Goal: Task Accomplishment & Management: Complete application form

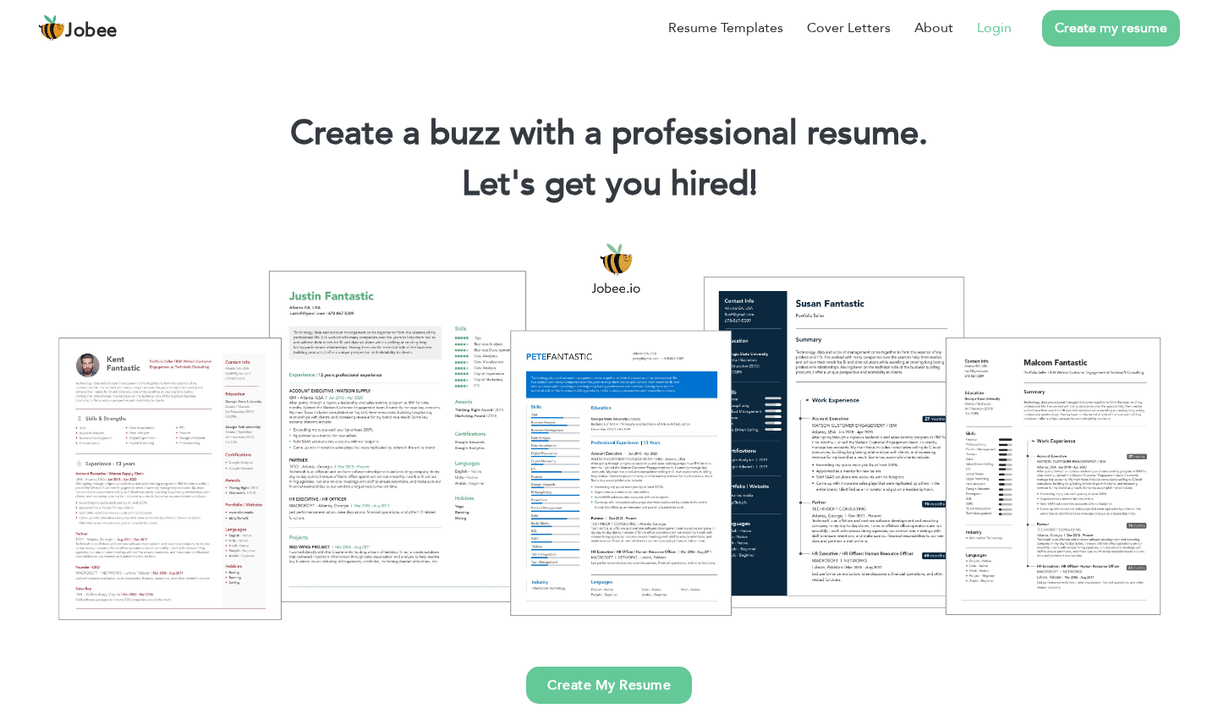
click at [996, 29] on link "Login" at bounding box center [994, 28] width 35 height 20
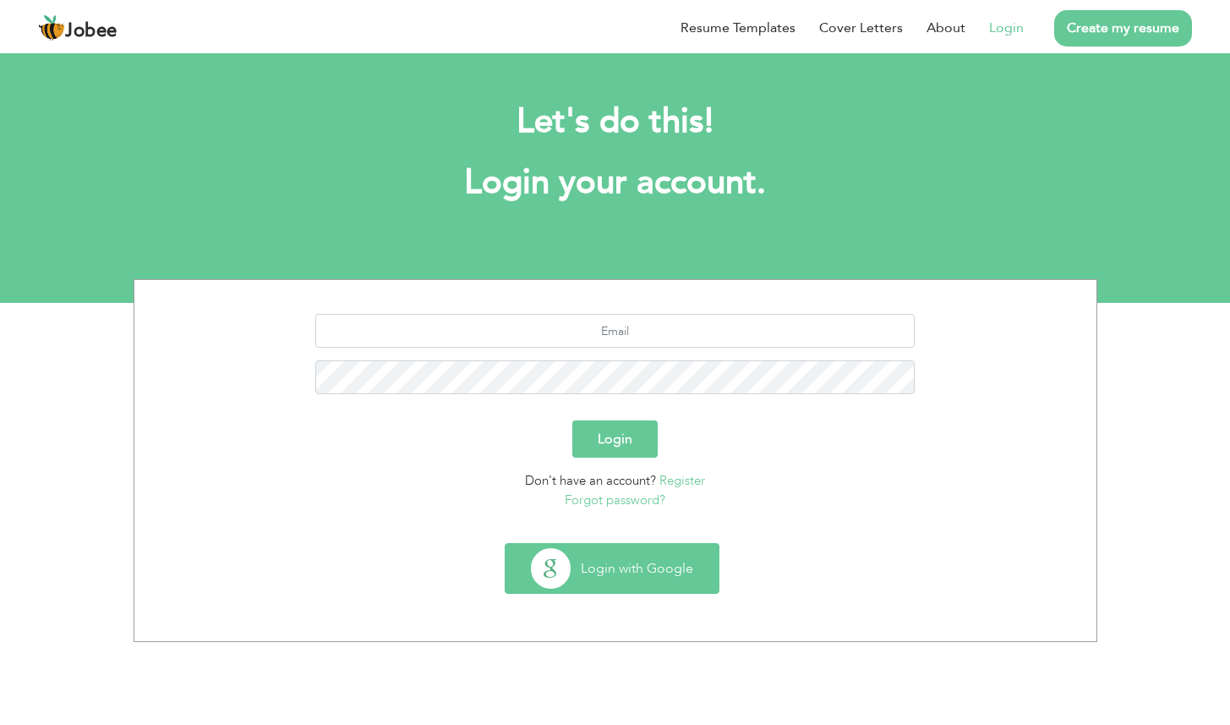
click at [634, 577] on button "Login with Google" at bounding box center [612, 568] width 213 height 49
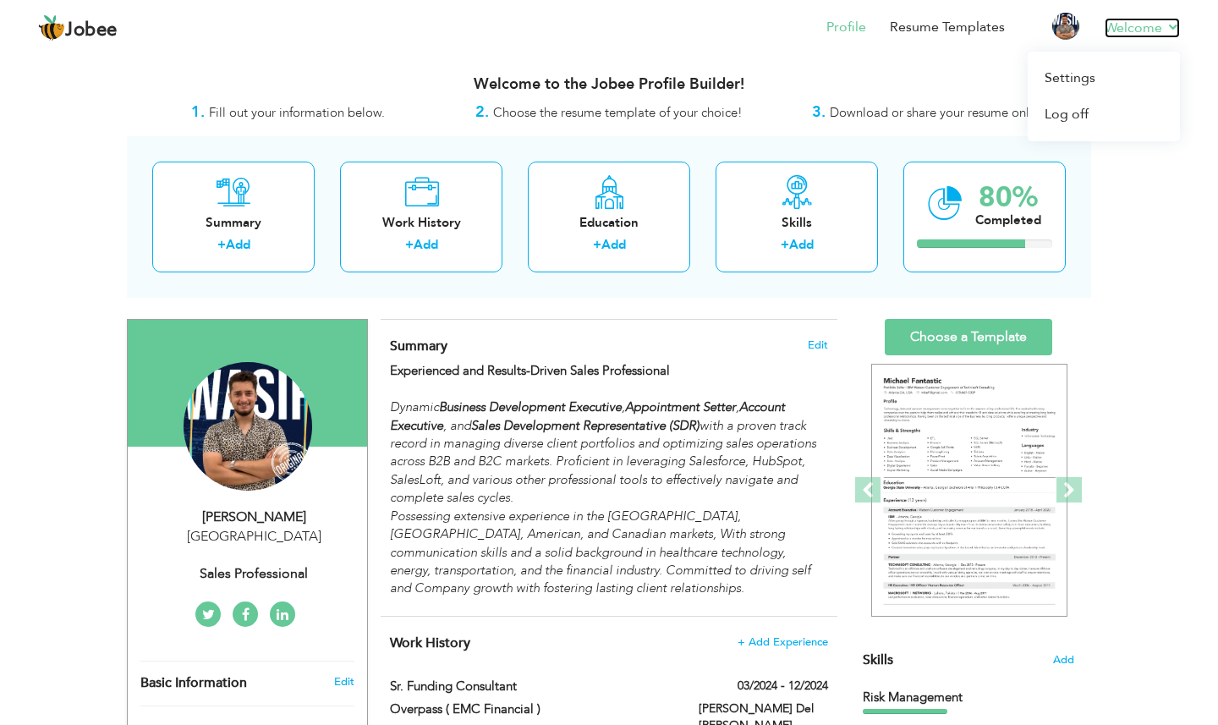
click at [1169, 26] on link "Welcome" at bounding box center [1141, 28] width 75 height 20
click at [1113, 105] on link "Log off" at bounding box center [1103, 114] width 152 height 36
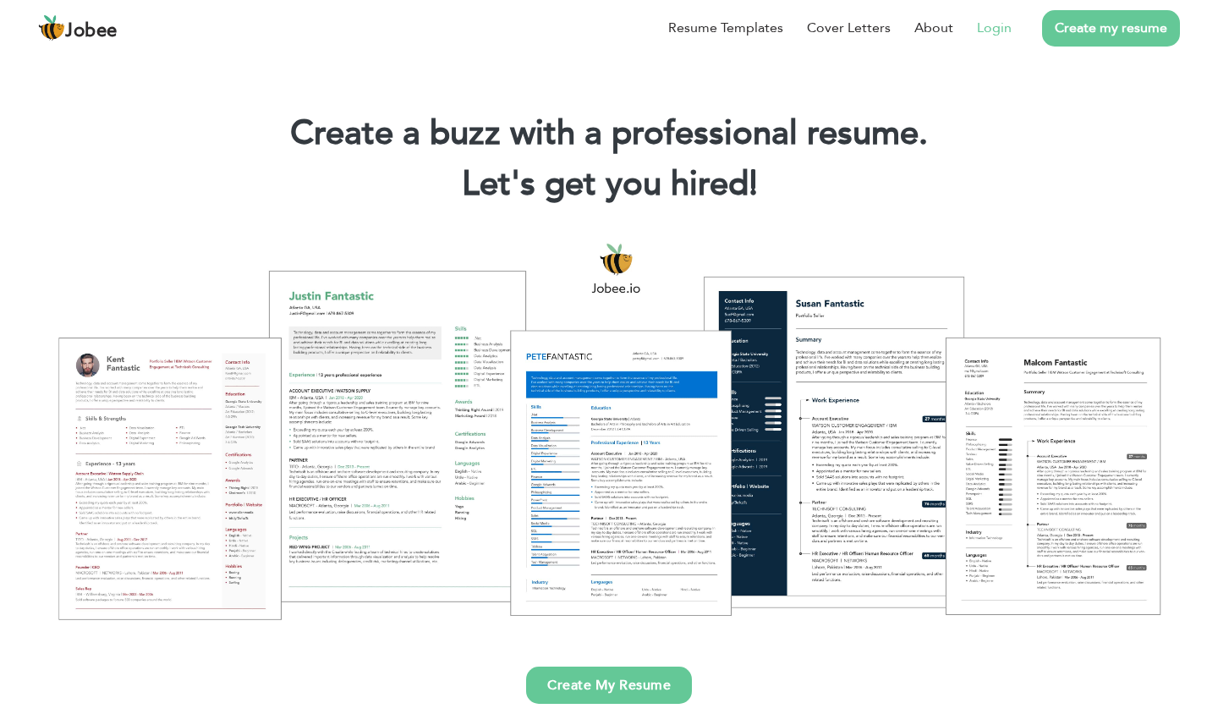
click at [1010, 29] on link "Login" at bounding box center [994, 28] width 35 height 20
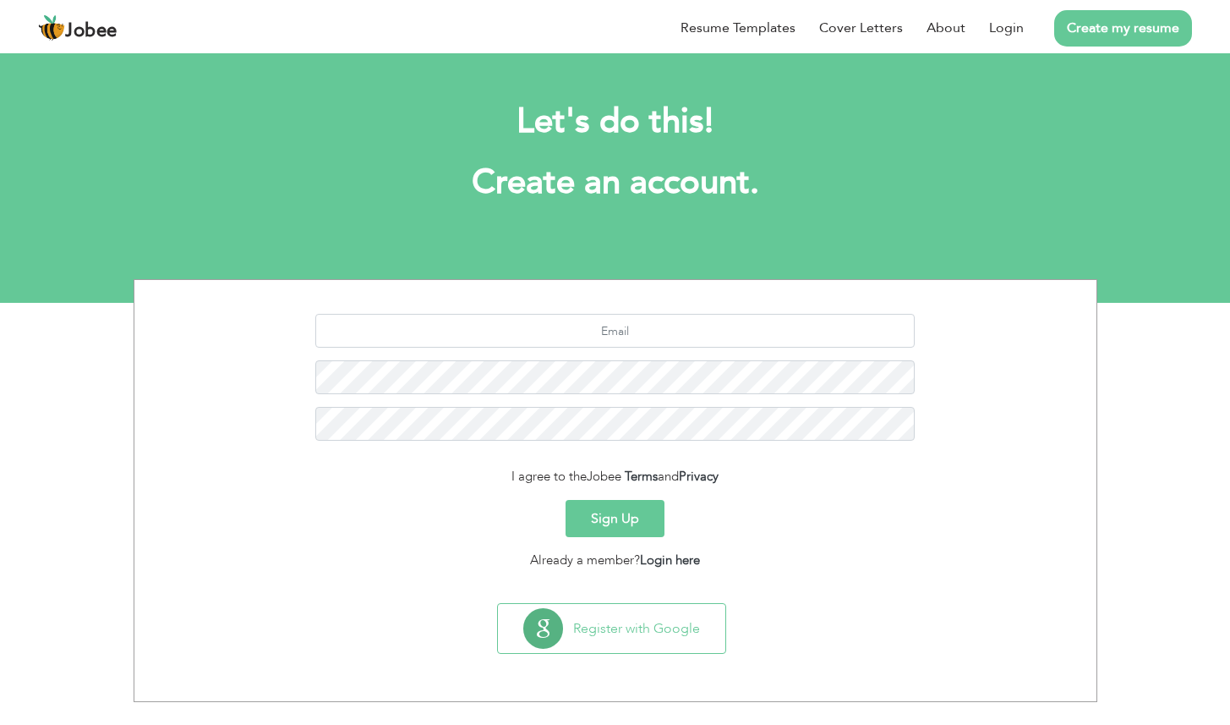
click at [628, 519] on button "Sign Up" at bounding box center [615, 518] width 99 height 37
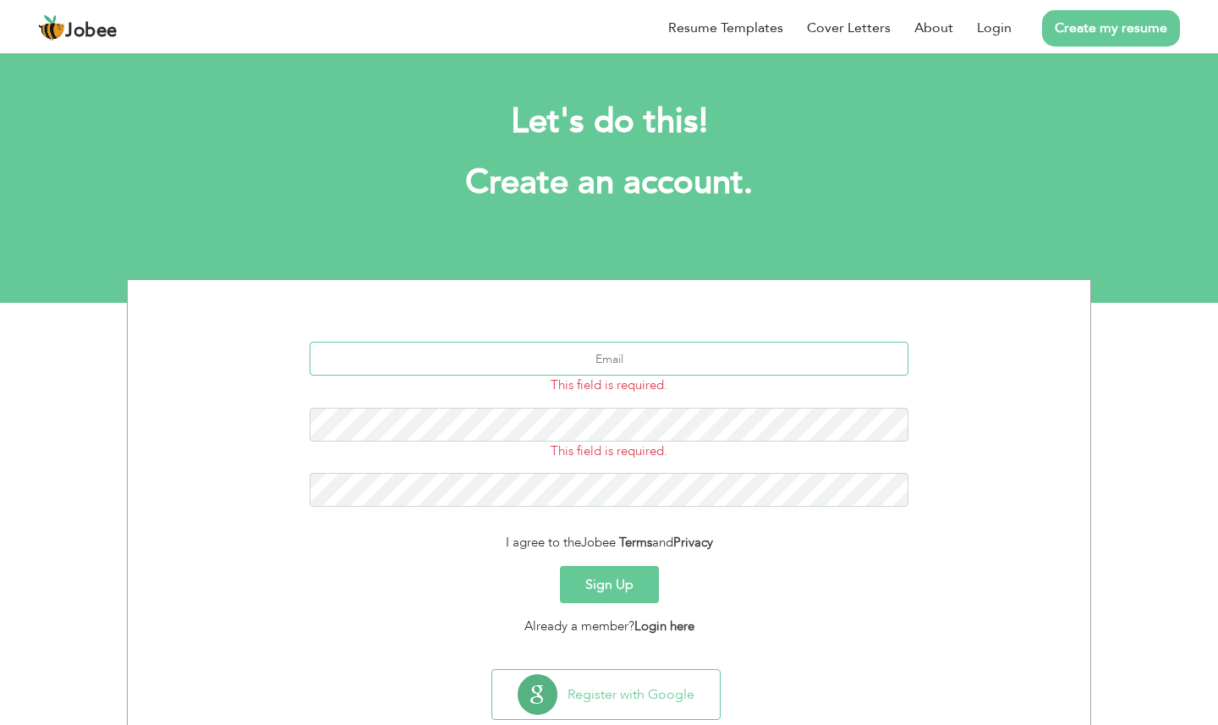
click at [657, 363] on input "text" at bounding box center [608, 359] width 599 height 34
click at [626, 588] on button "Sign Up" at bounding box center [609, 584] width 99 height 37
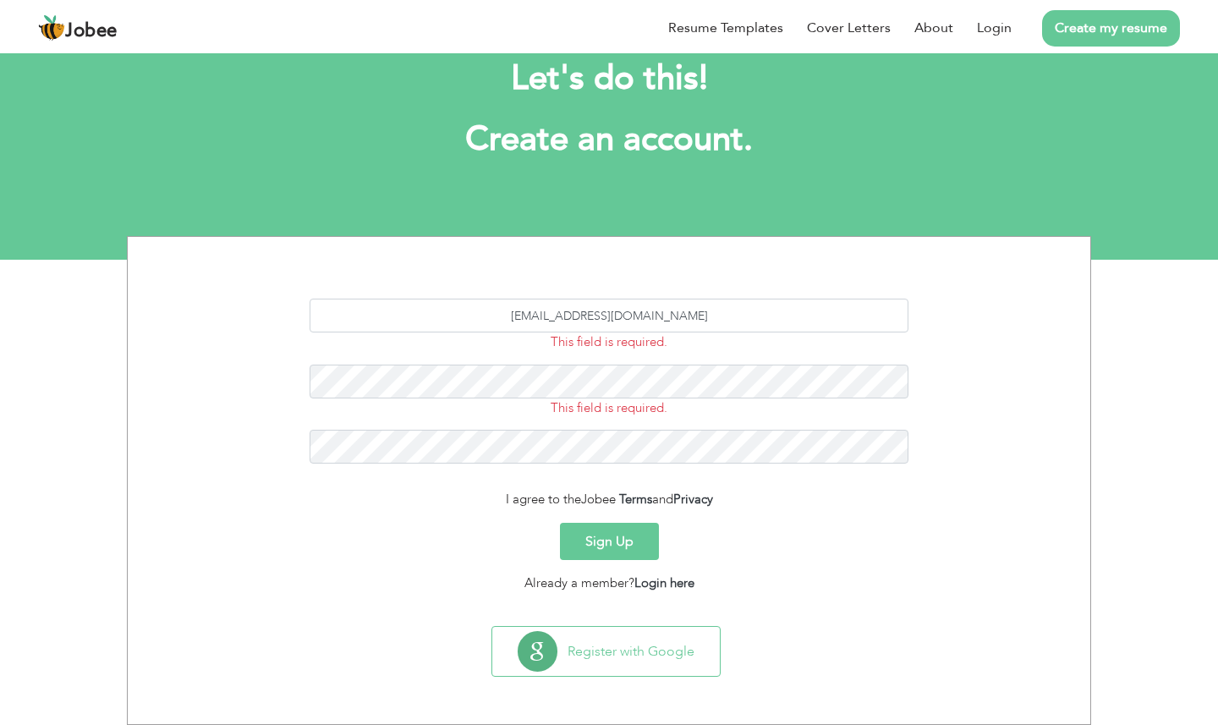
type input "[EMAIL_ADDRESS][DOMAIN_NAME]"
click at [618, 539] on button "Sign Up" at bounding box center [609, 541] width 99 height 37
